Goal: Information Seeking & Learning: Learn about a topic

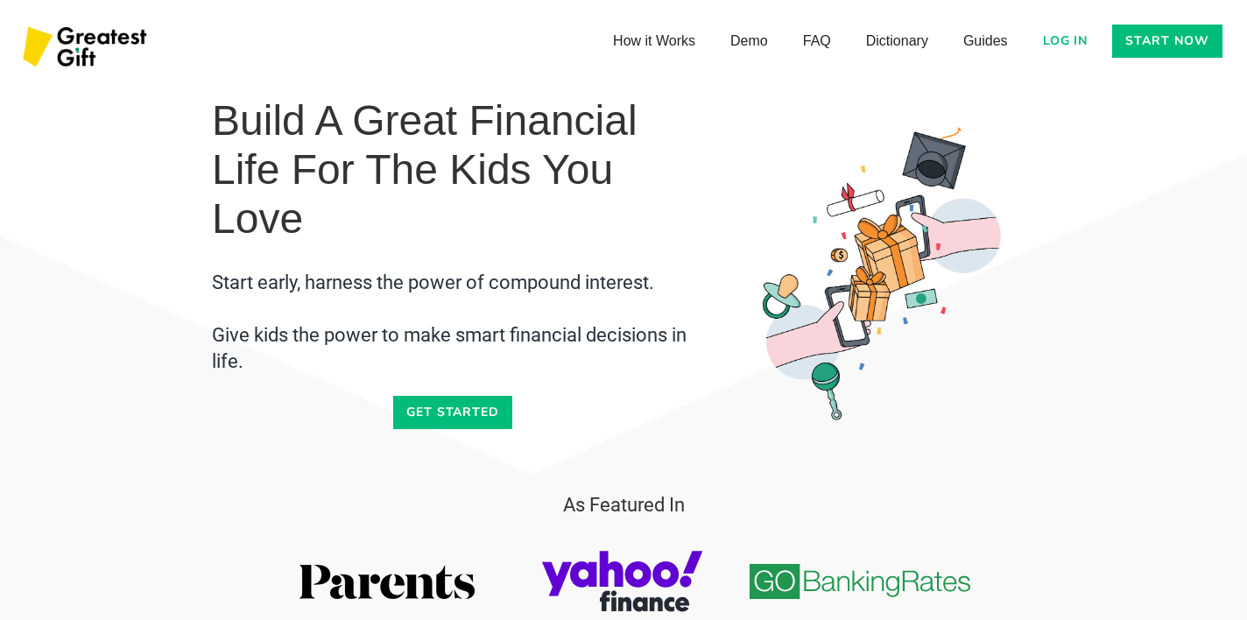
click at [436, 419] on link "Get started" at bounding box center [453, 412] width 120 height 33
click at [822, 41] on link "FAQ" at bounding box center [816, 38] width 63 height 35
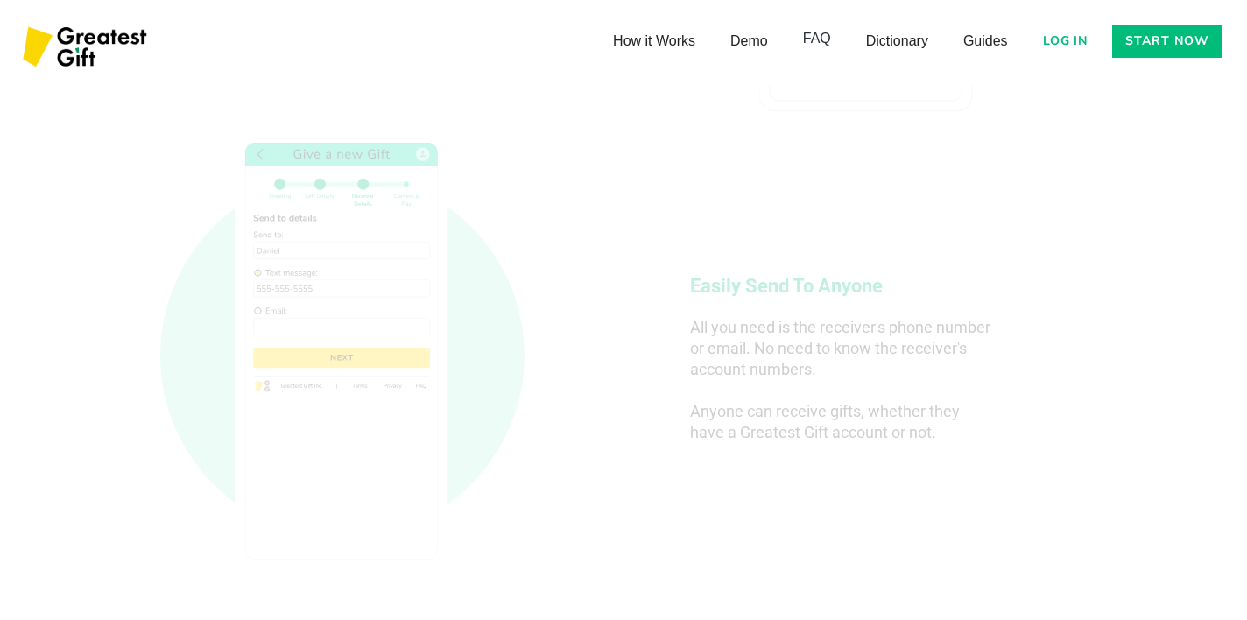
scroll to position [5740, 0]
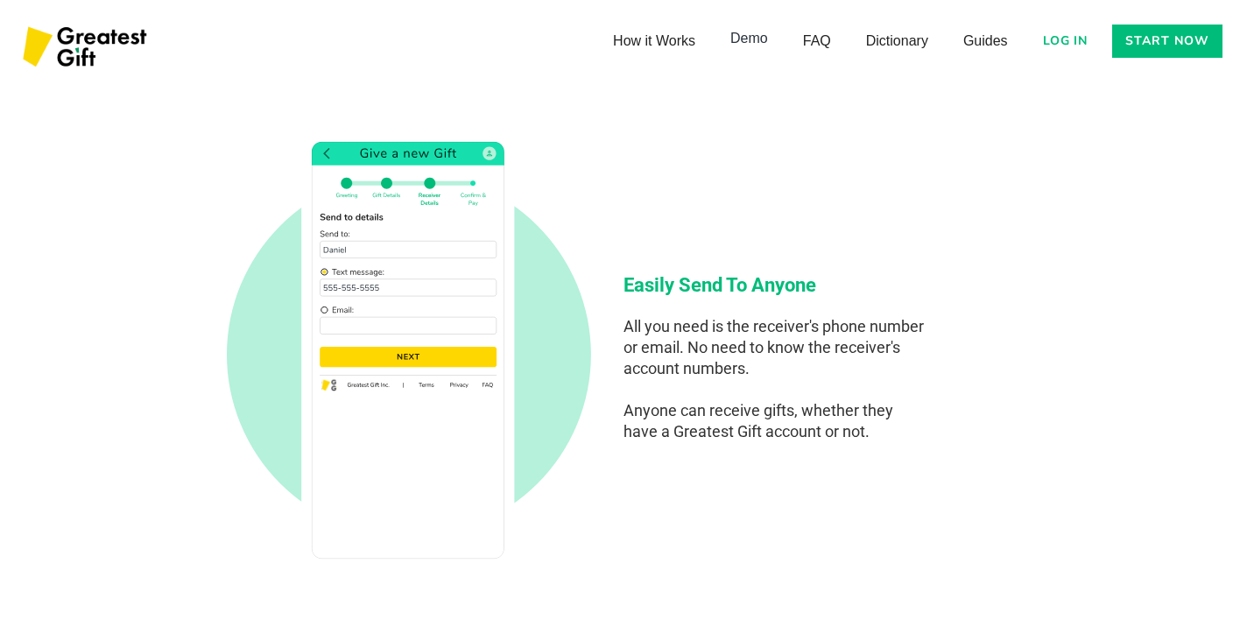
click at [735, 44] on link "Demo" at bounding box center [749, 38] width 73 height 35
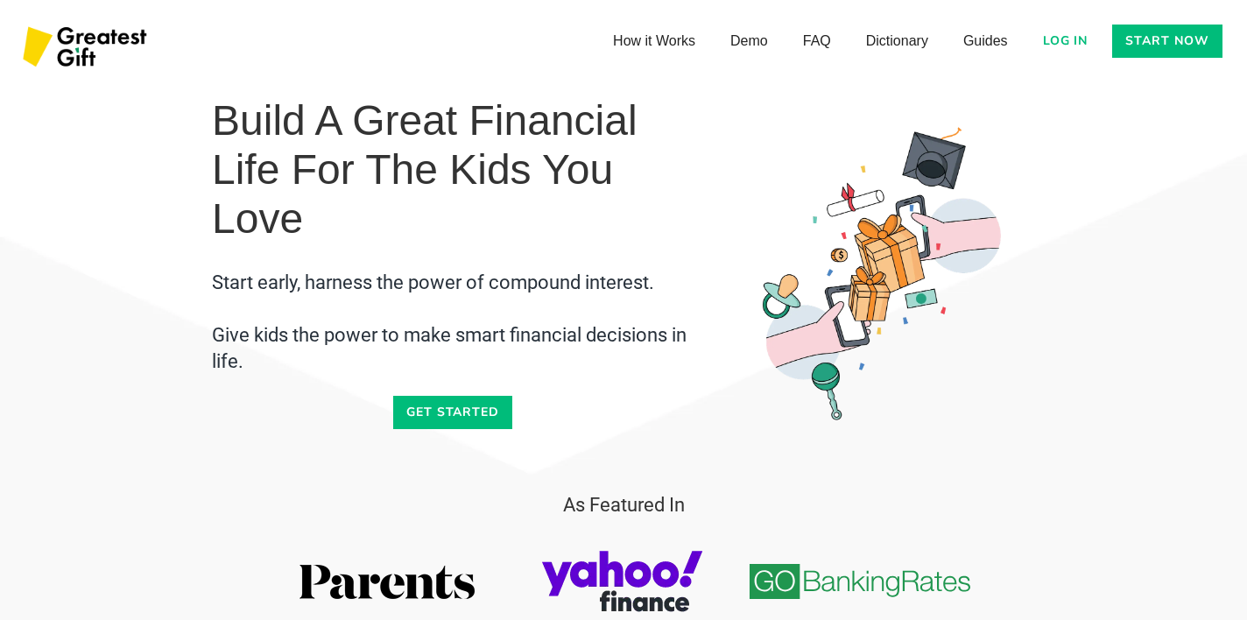
scroll to position [5672, 0]
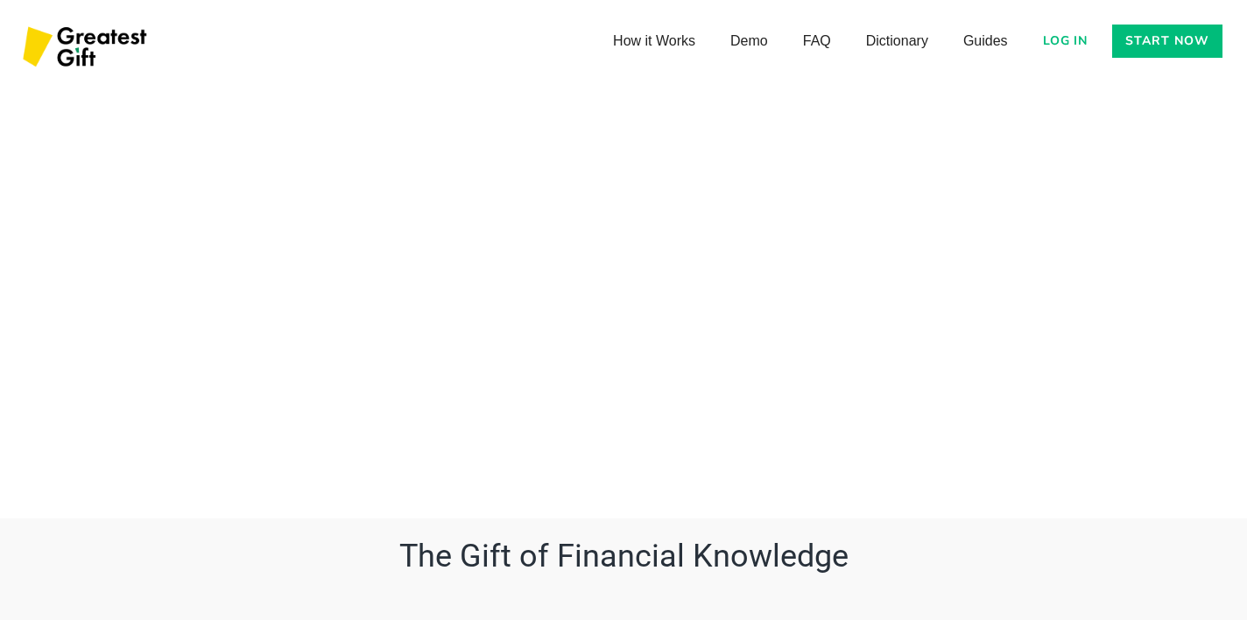
scroll to position [5909, 0]
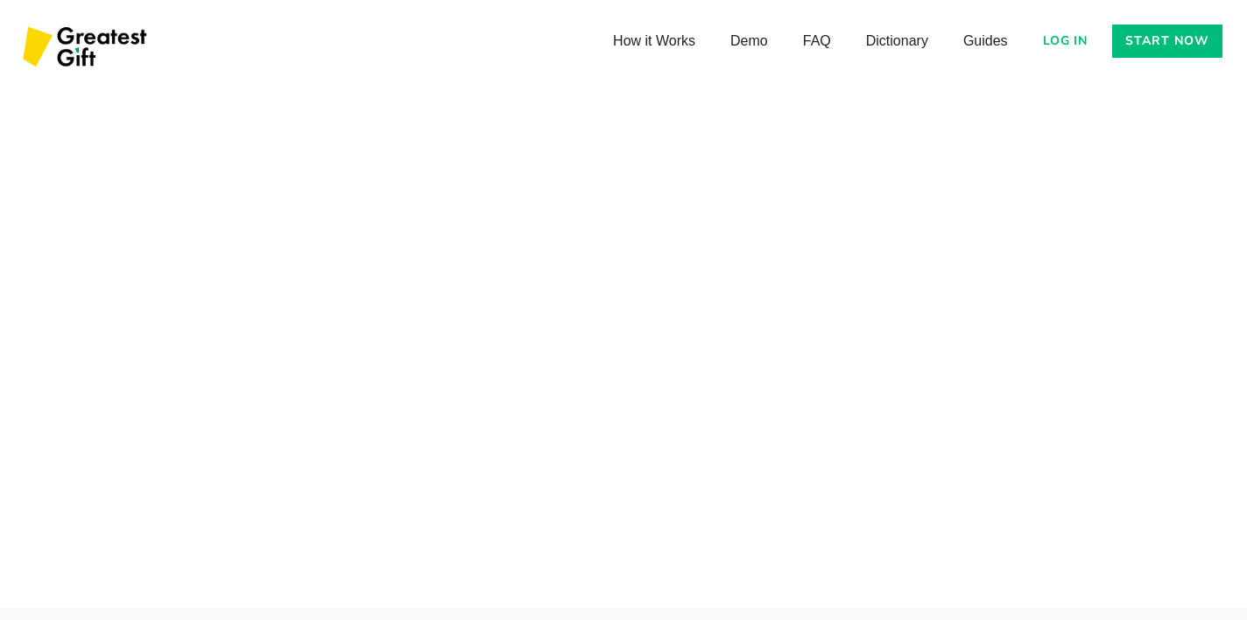
scroll to position [5811, 0]
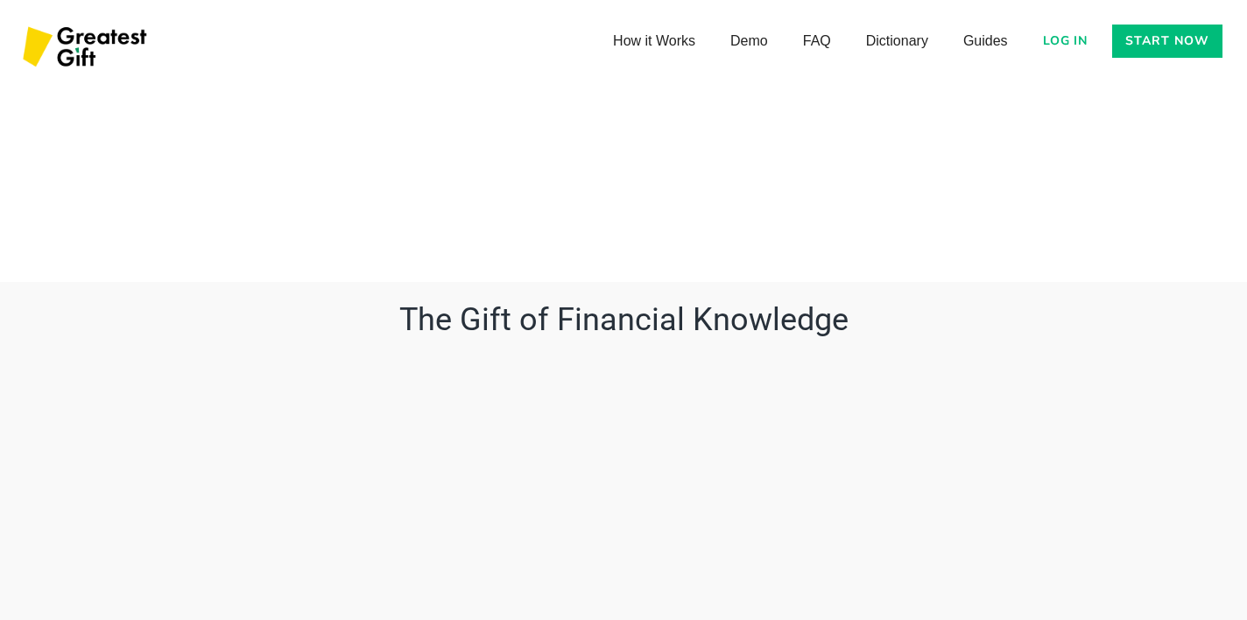
scroll to position [6148, 0]
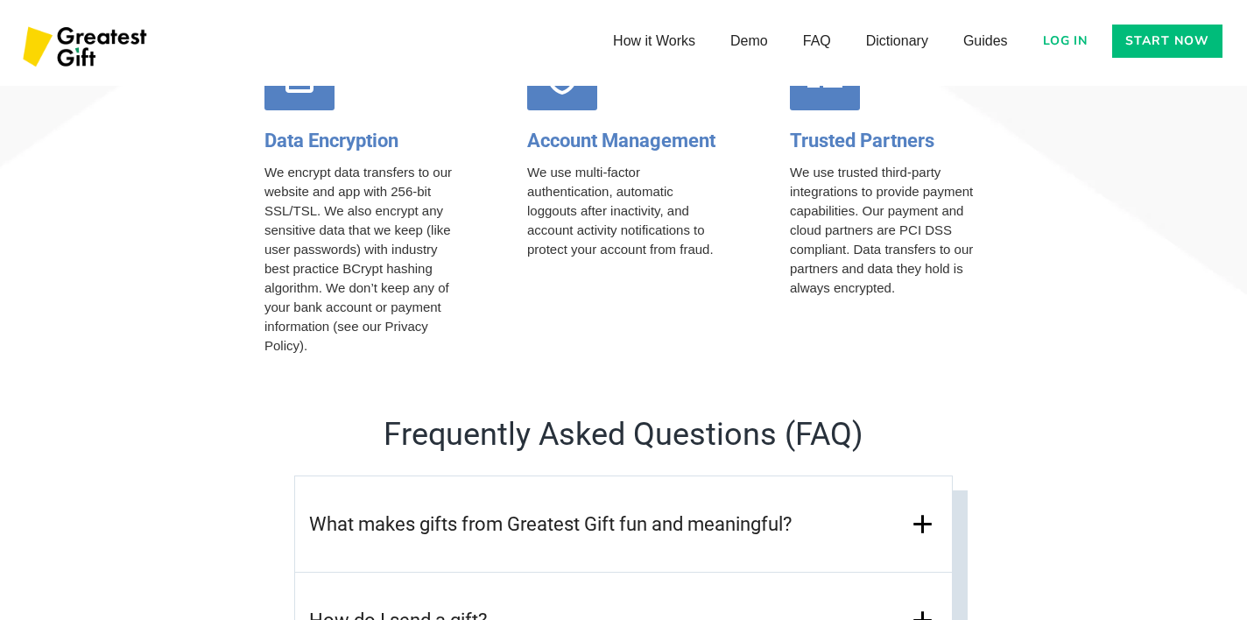
scroll to position [7154, 0]
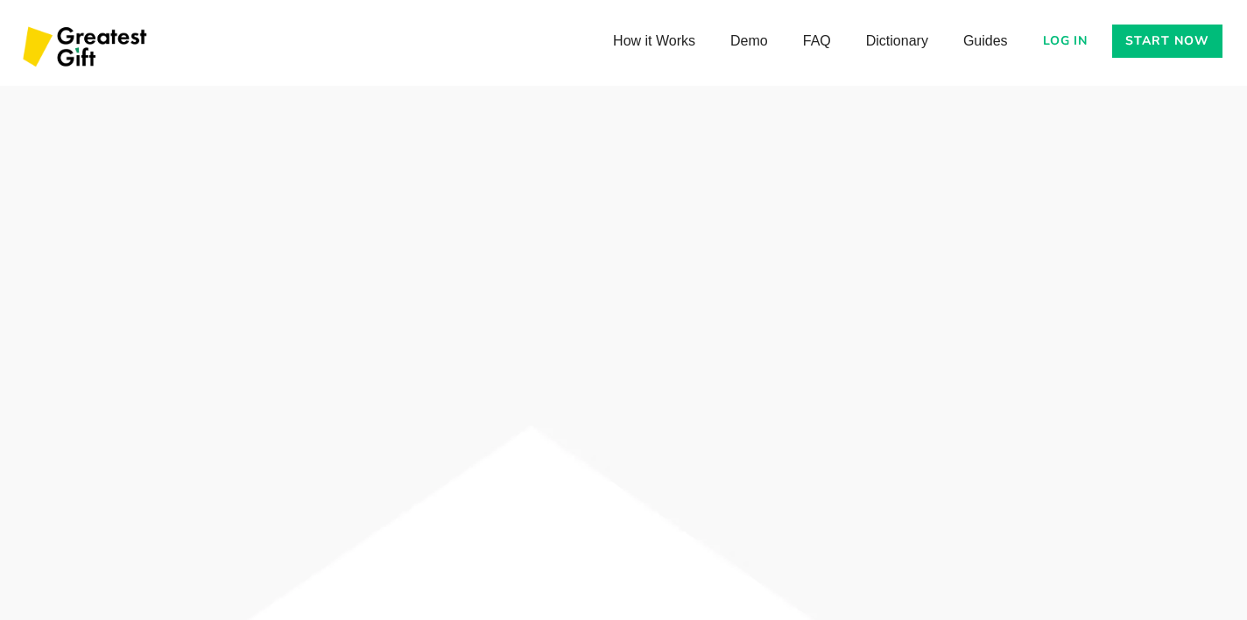
scroll to position [6455, 0]
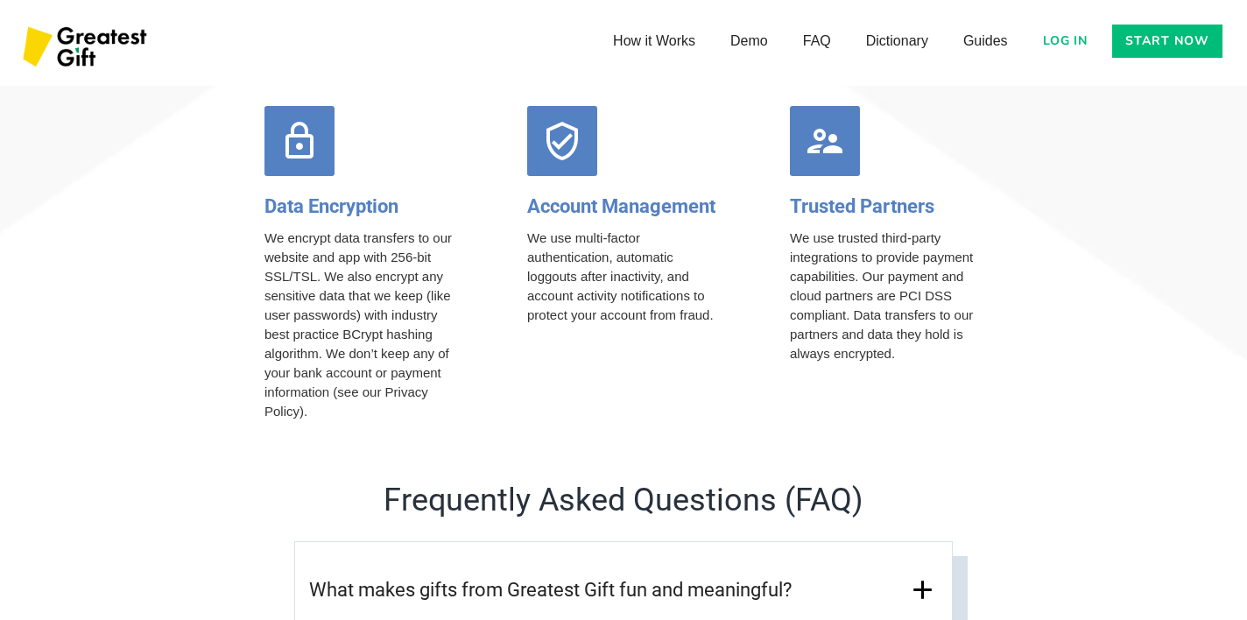
scroll to position [7083, 0]
